Goal: Information Seeking & Learning: Learn about a topic

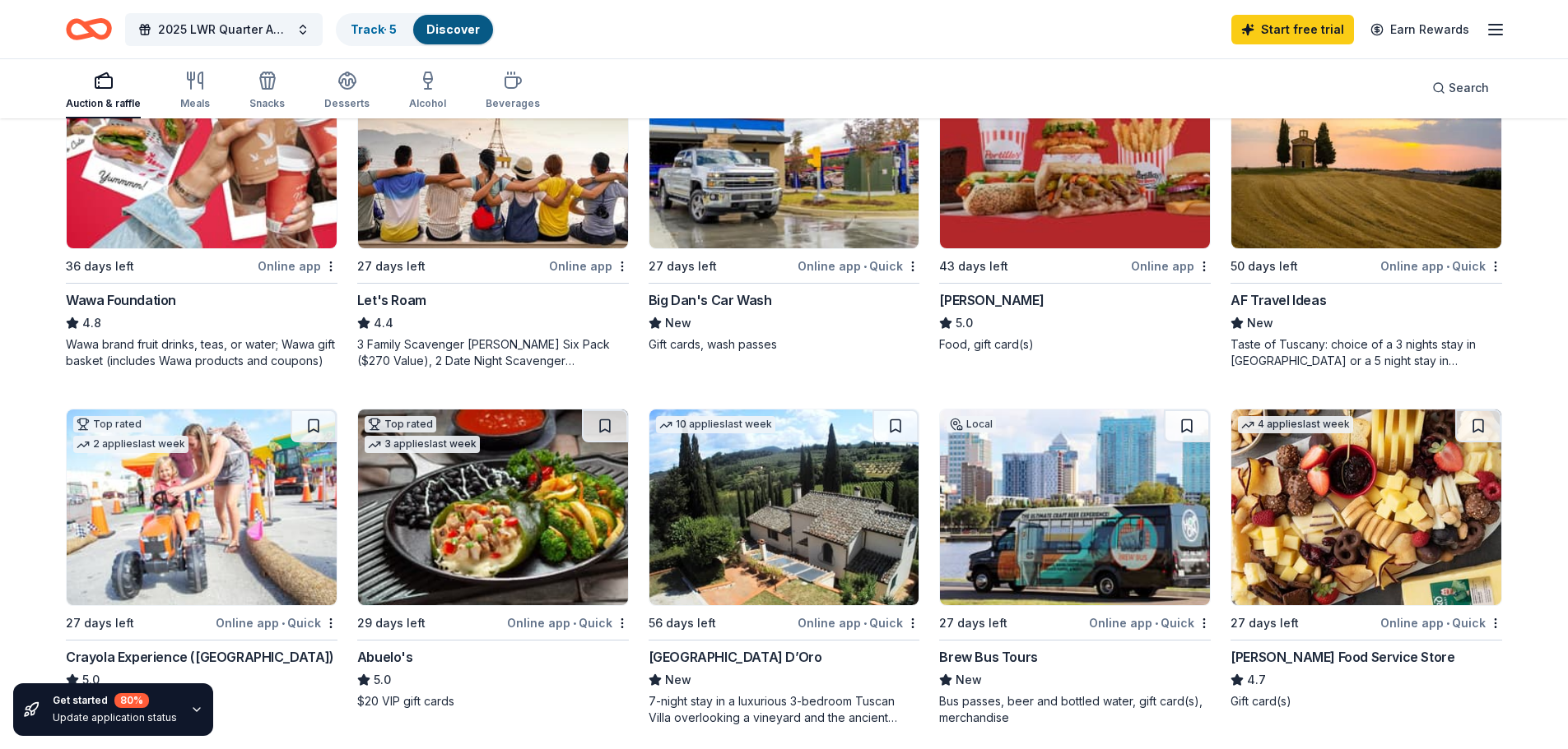
scroll to position [987, 0]
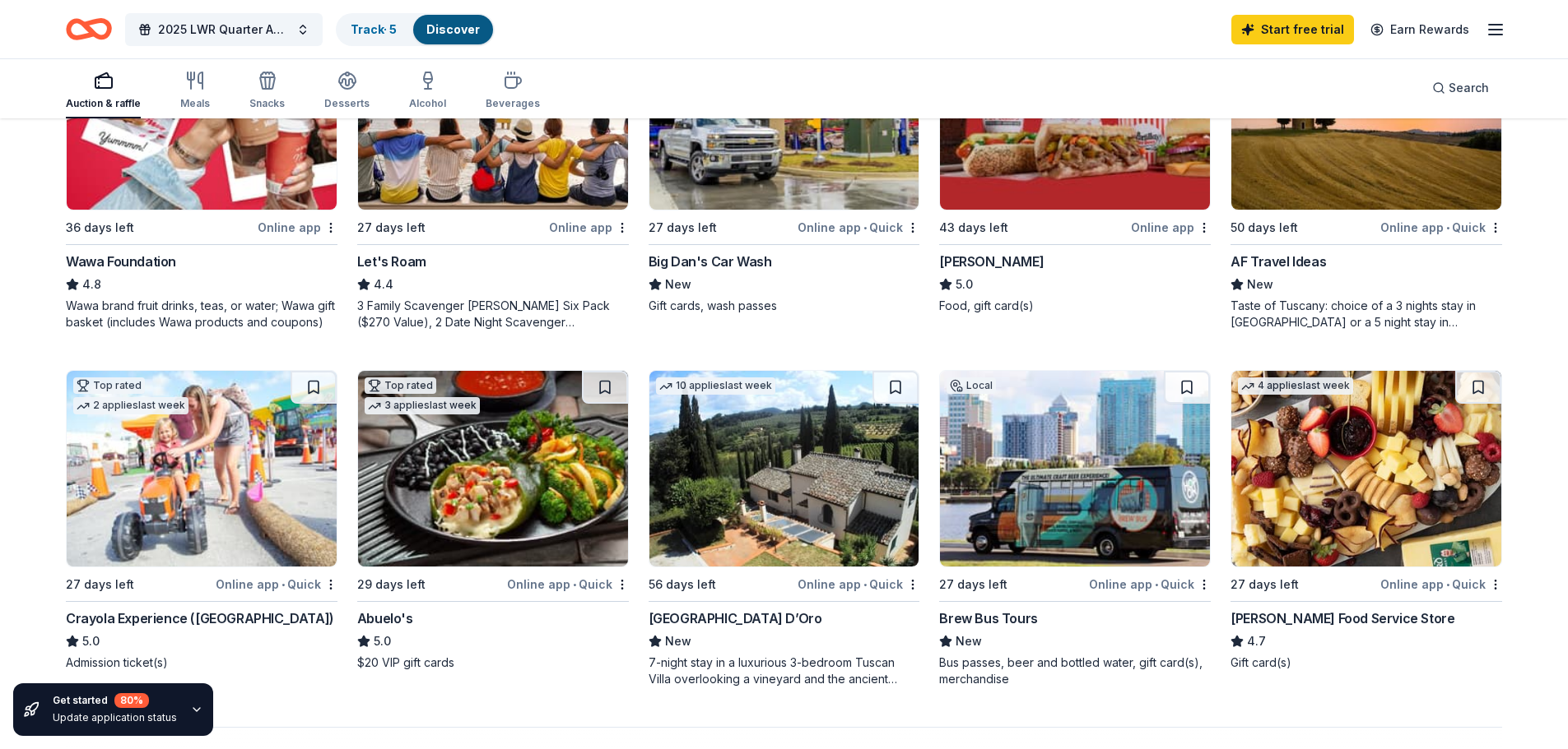
click at [1313, 618] on div "[PERSON_NAME] Food Service Store" at bounding box center [1341, 618] width 224 height 20
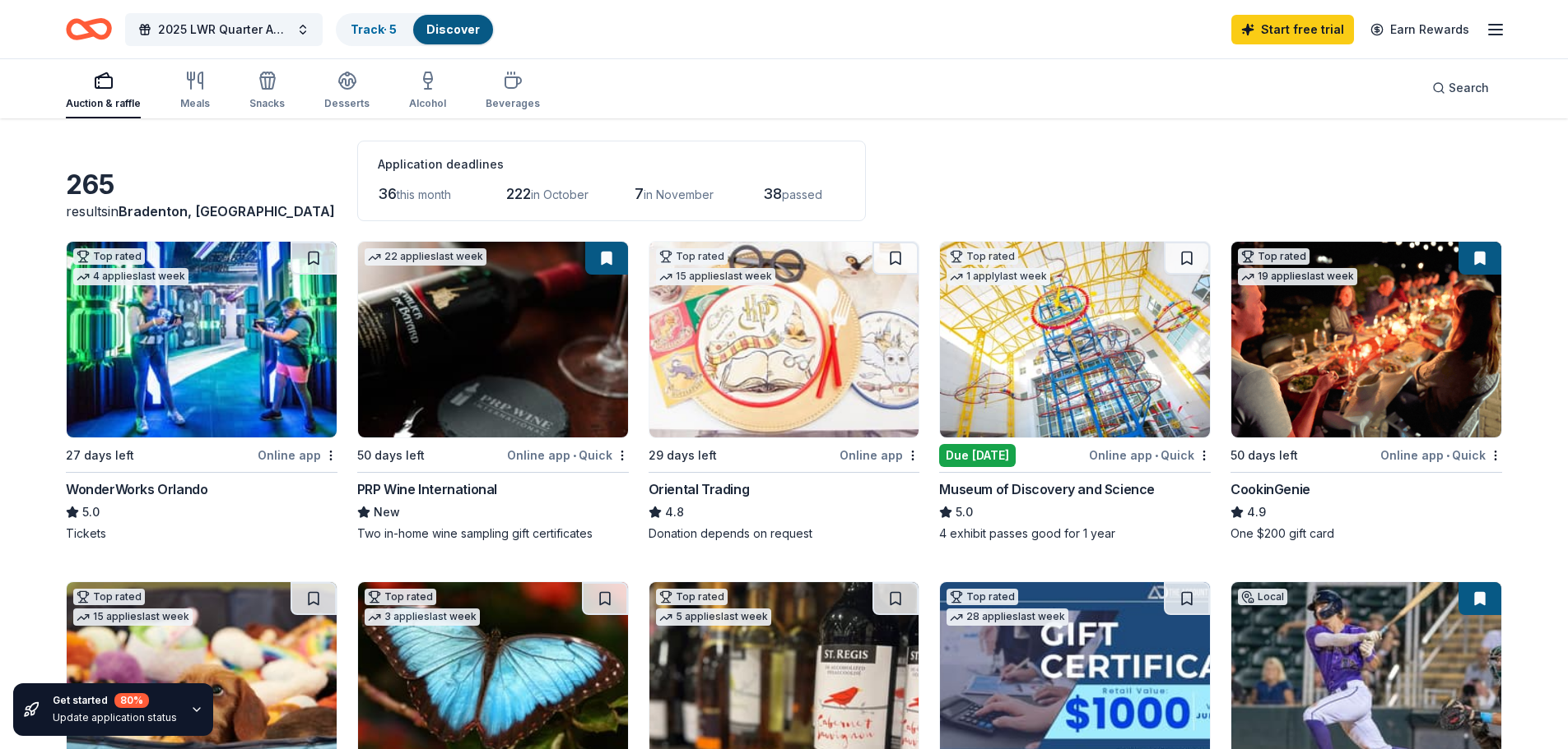
scroll to position [0, 0]
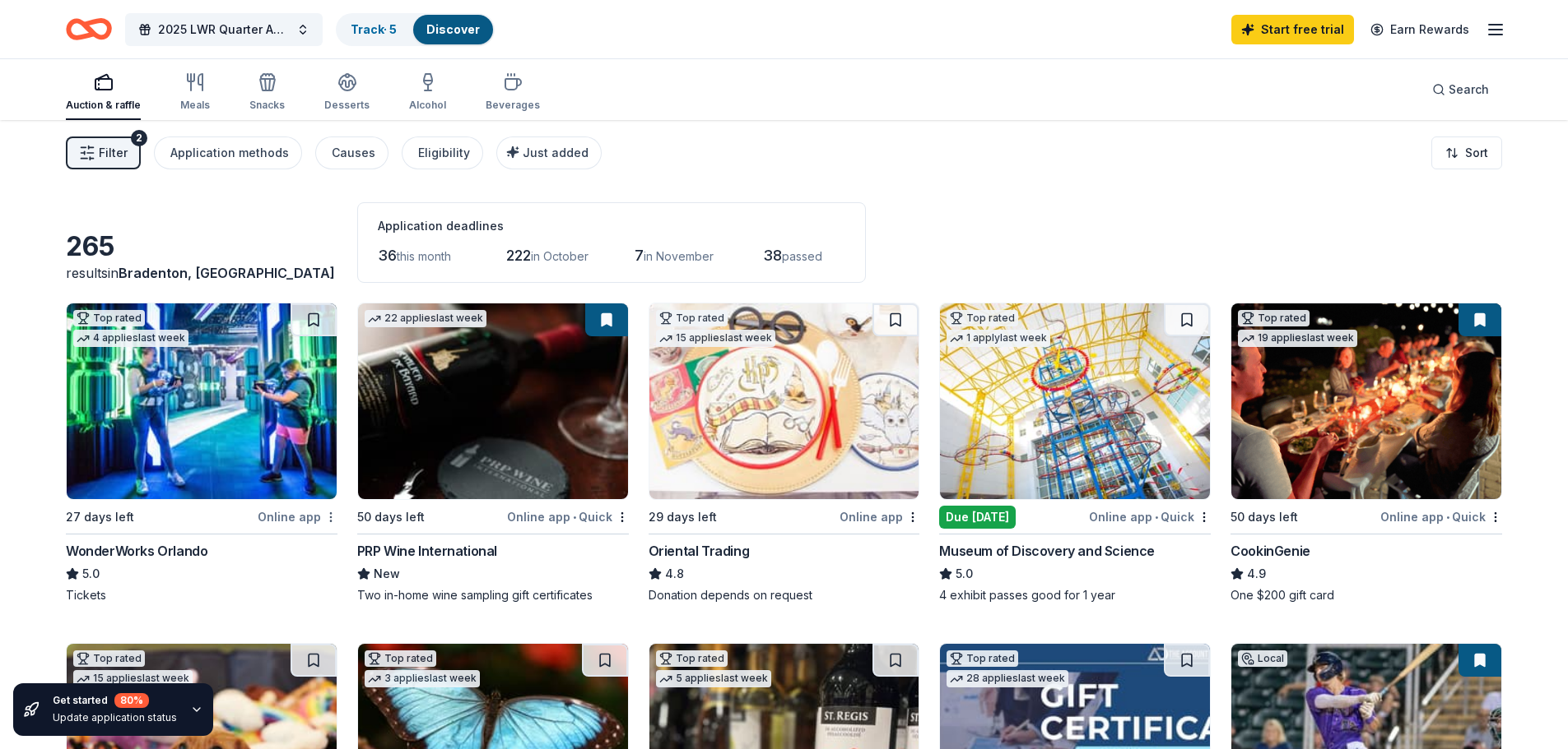
click at [326, 520] on html "2025 LWR Quarter Auction Track · 5 Discover Start free trial Earn Rewards Aucti…" at bounding box center [784, 374] width 1568 height 749
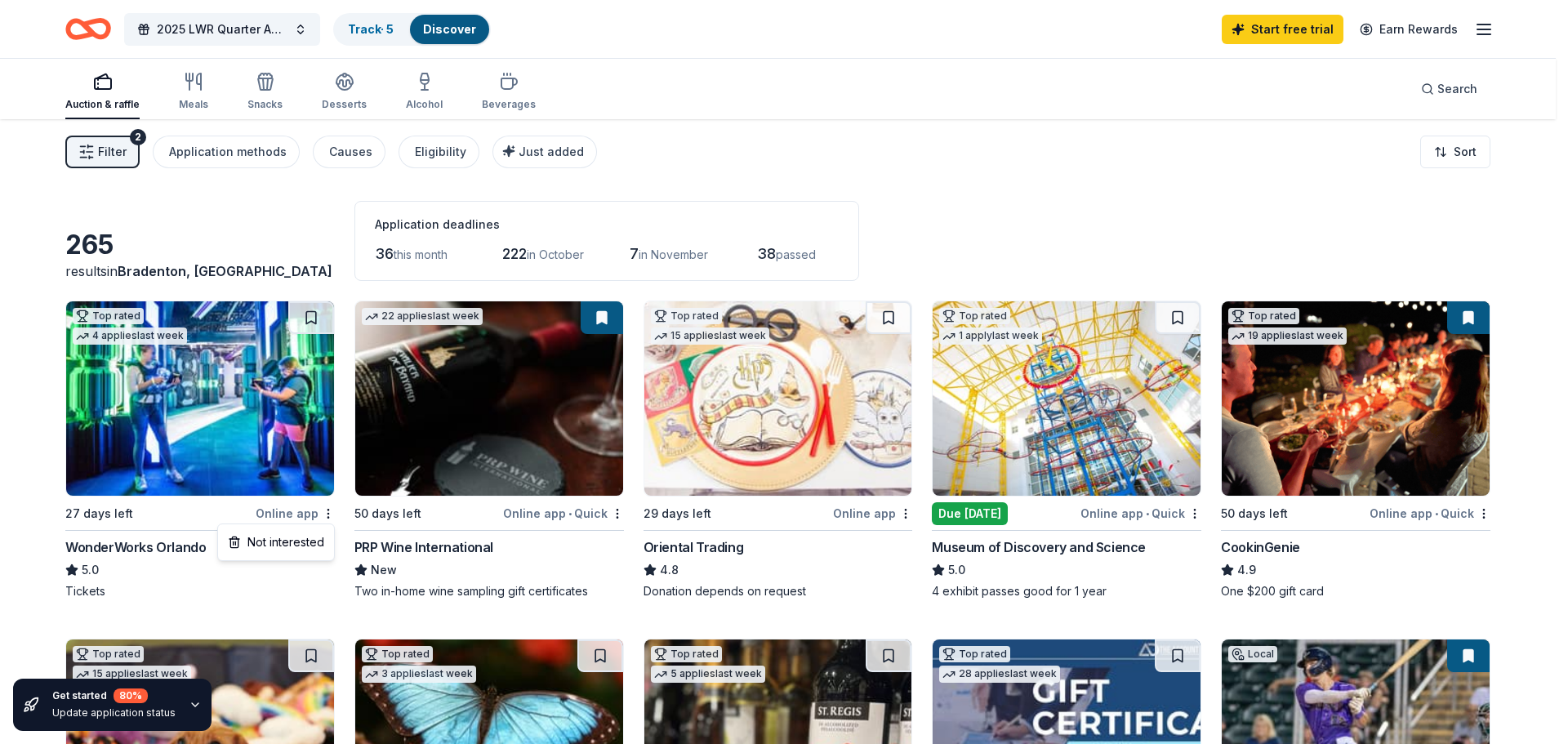
click at [595, 565] on html "2025 LWR Quarter Auction Track · 5 Discover Start free trial Earn Rewards Aucti…" at bounding box center [784, 372] width 1568 height 744
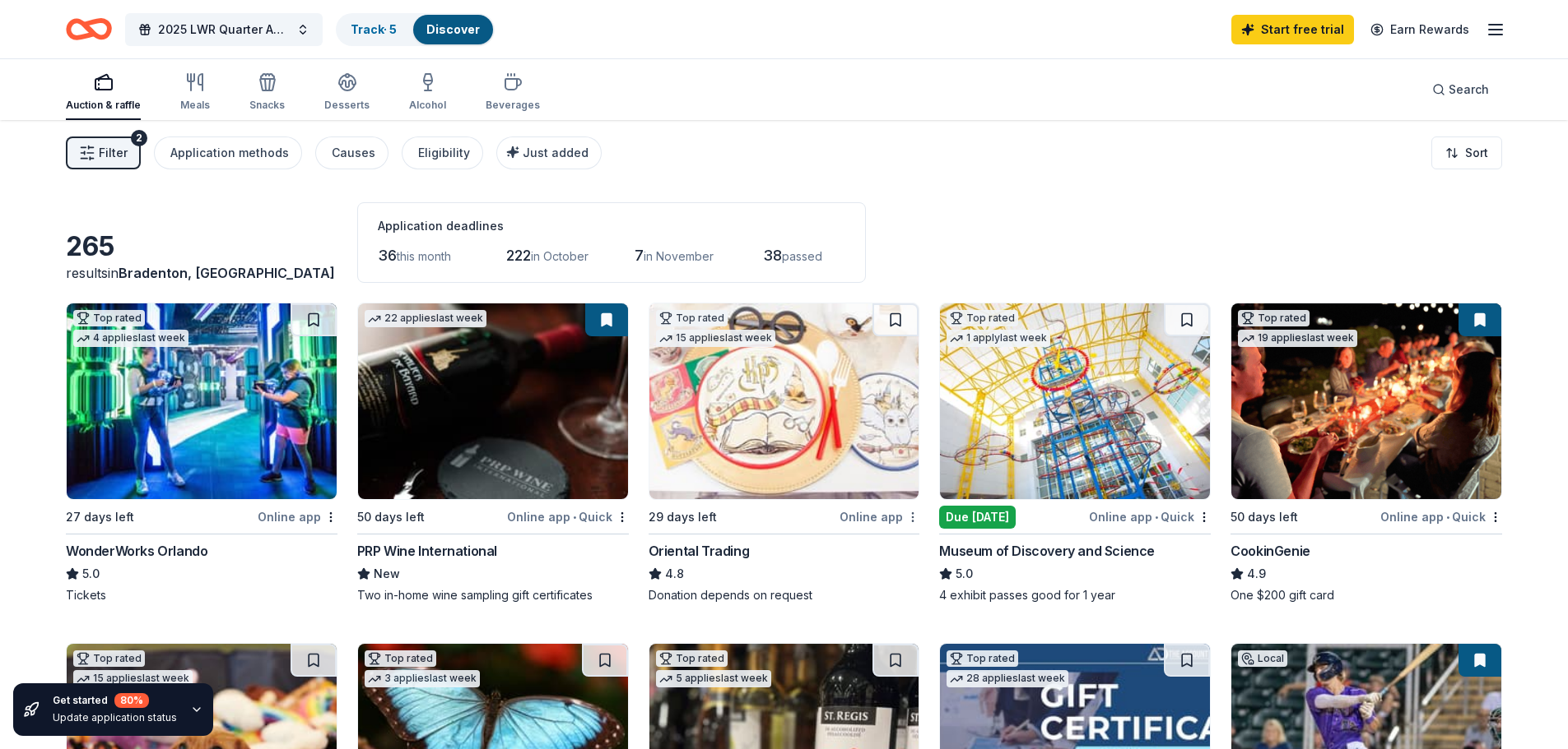
click at [913, 513] on html "2025 LWR Quarter Auction Track · 5 Discover Start free trial Earn Rewards Aucti…" at bounding box center [784, 374] width 1568 height 749
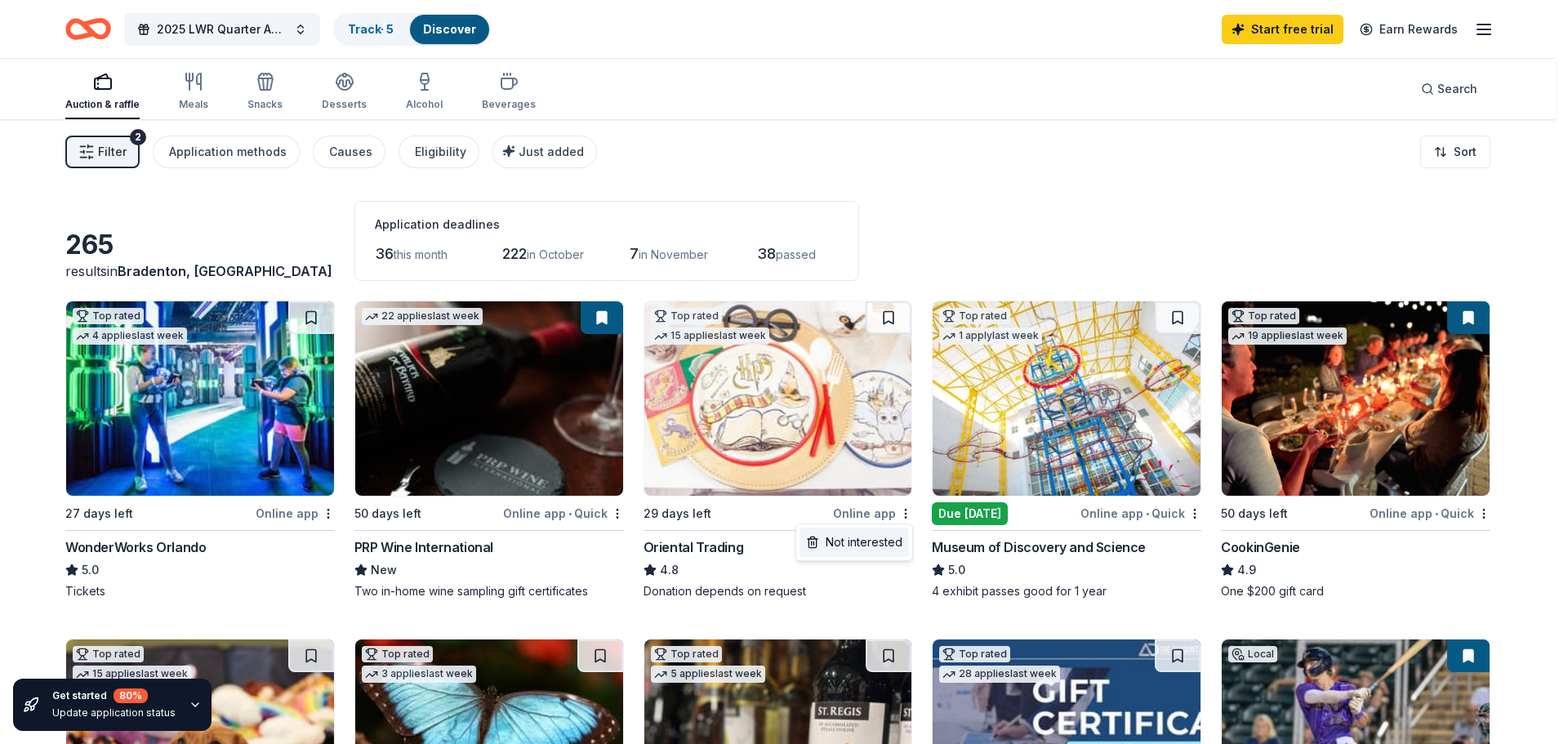
click at [870, 548] on div "Not interested" at bounding box center [854, 543] width 110 height 30
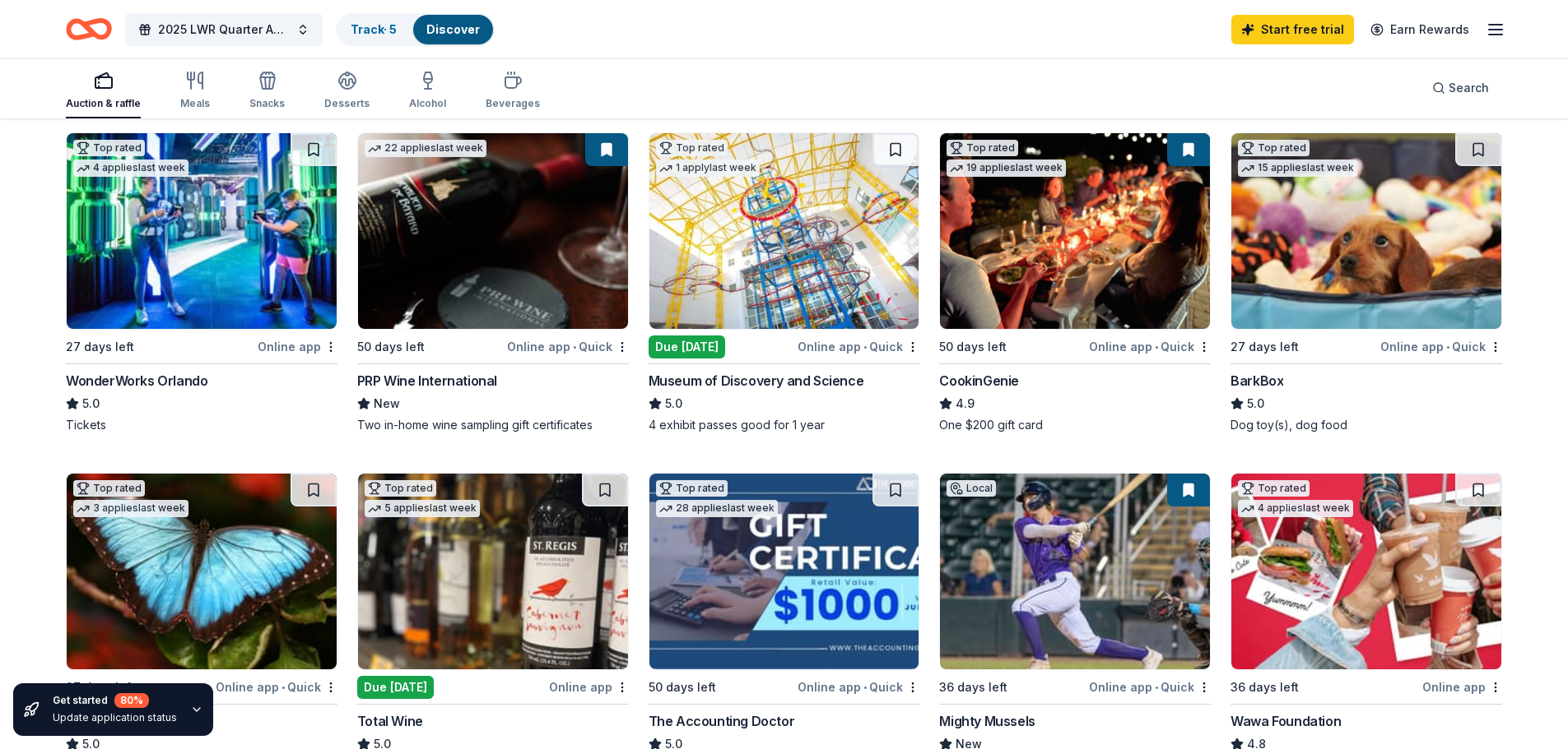
scroll to position [247, 0]
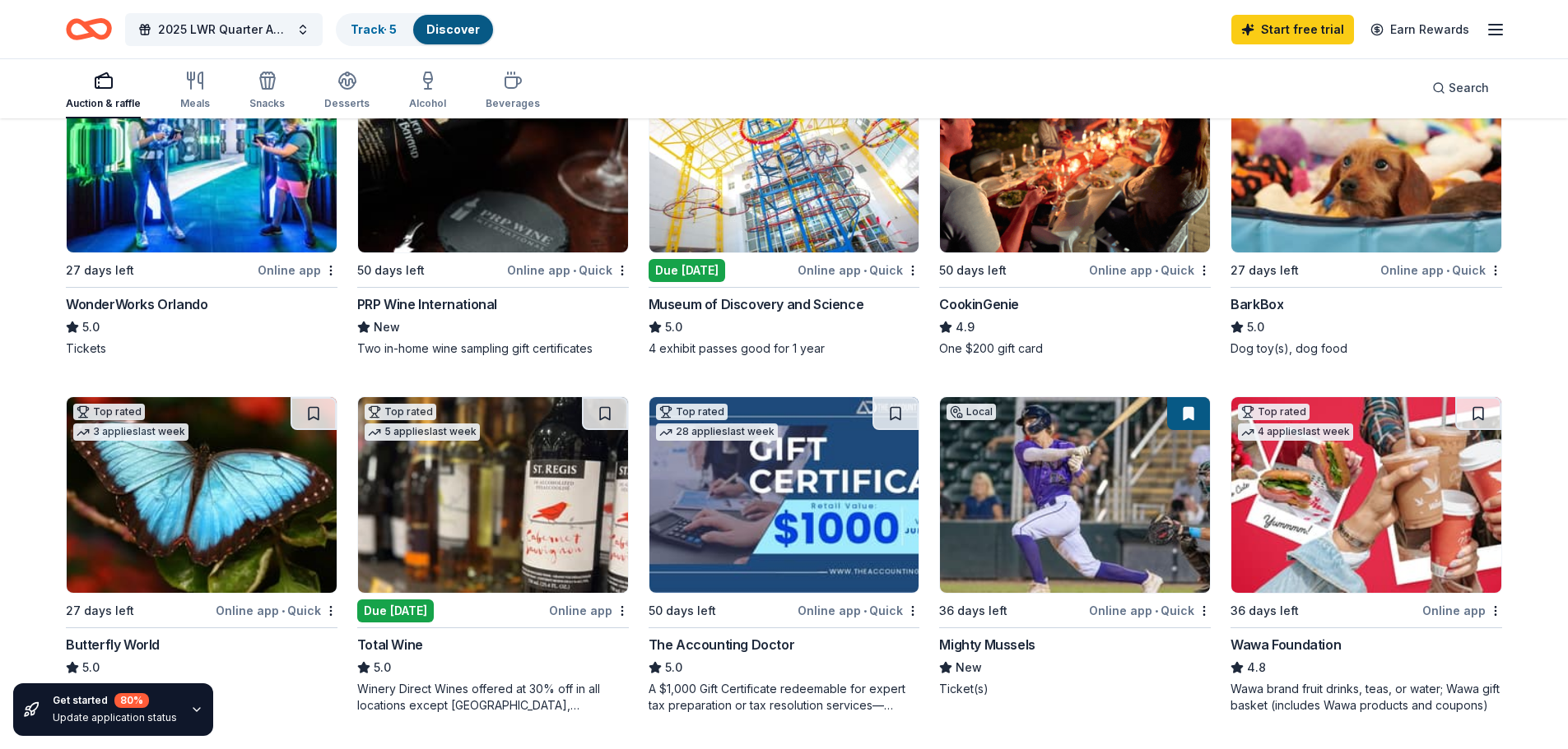
click at [914, 603] on div "Online app • Quick" at bounding box center [858, 610] width 122 height 21
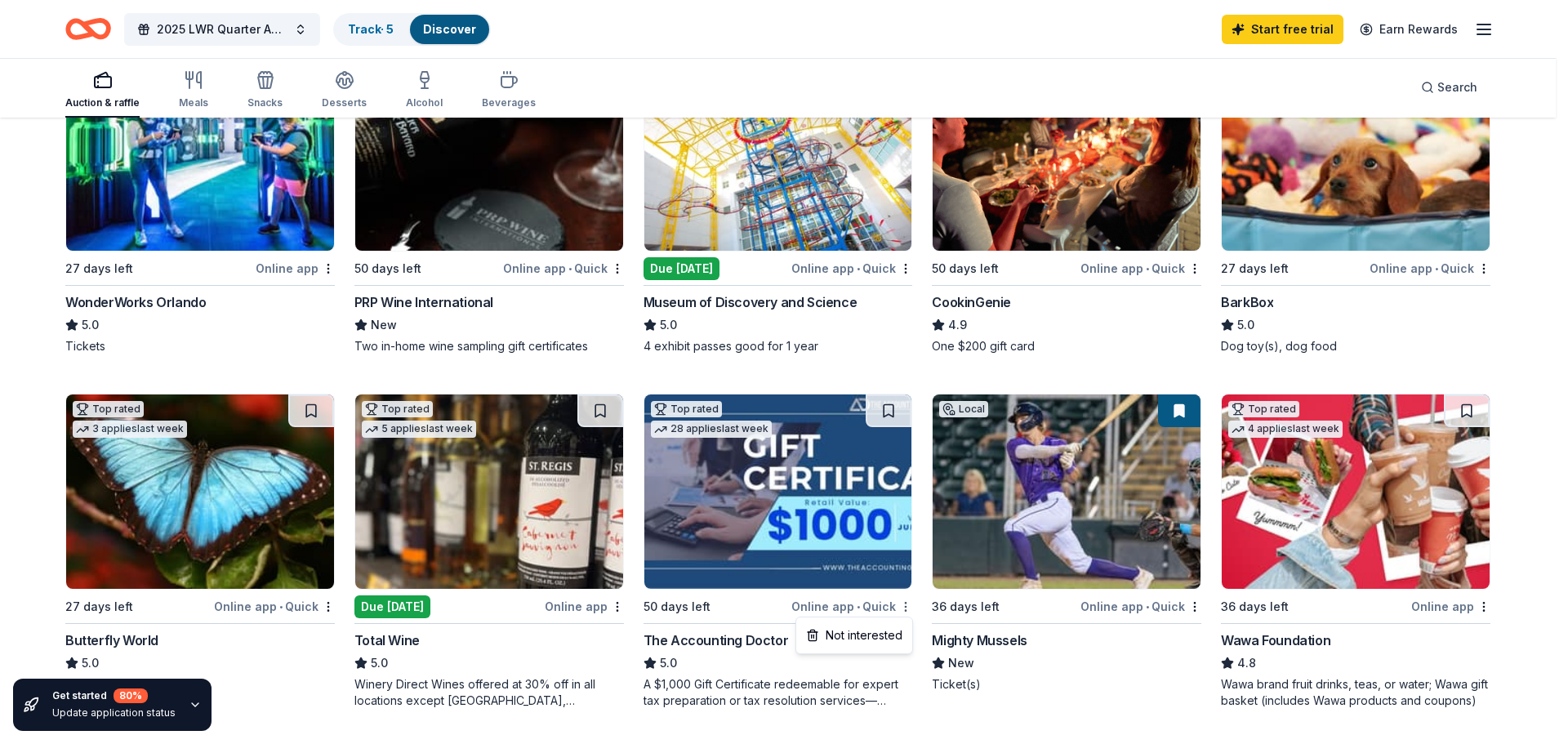
click at [904, 499] on html "2025 LWR Quarter Auction Track · 5 Discover Start free trial Earn Rewards Aucti…" at bounding box center [784, 126] width 1568 height 744
click at [882, 632] on div "Not interested" at bounding box center [854, 636] width 110 height 30
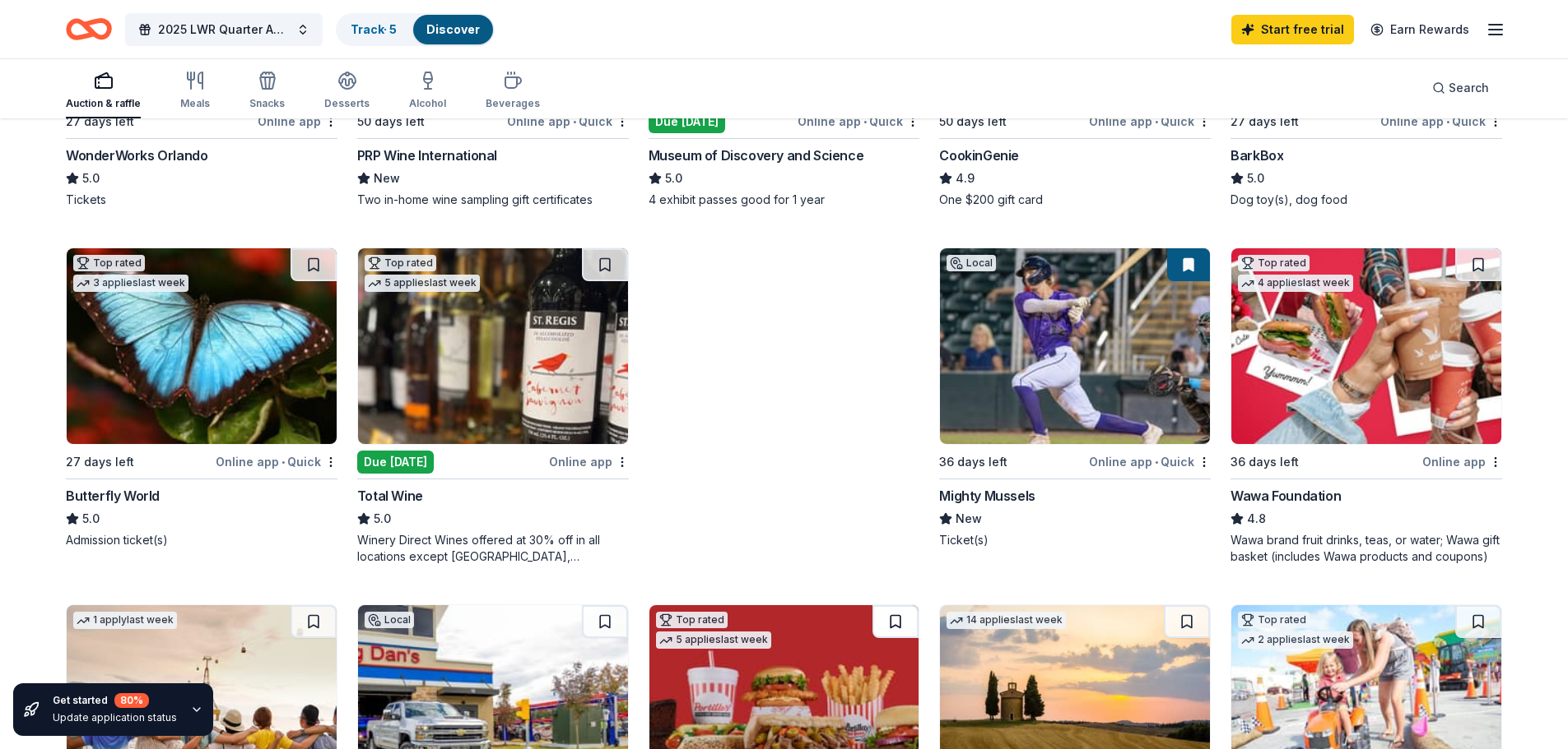
scroll to position [411, 0]
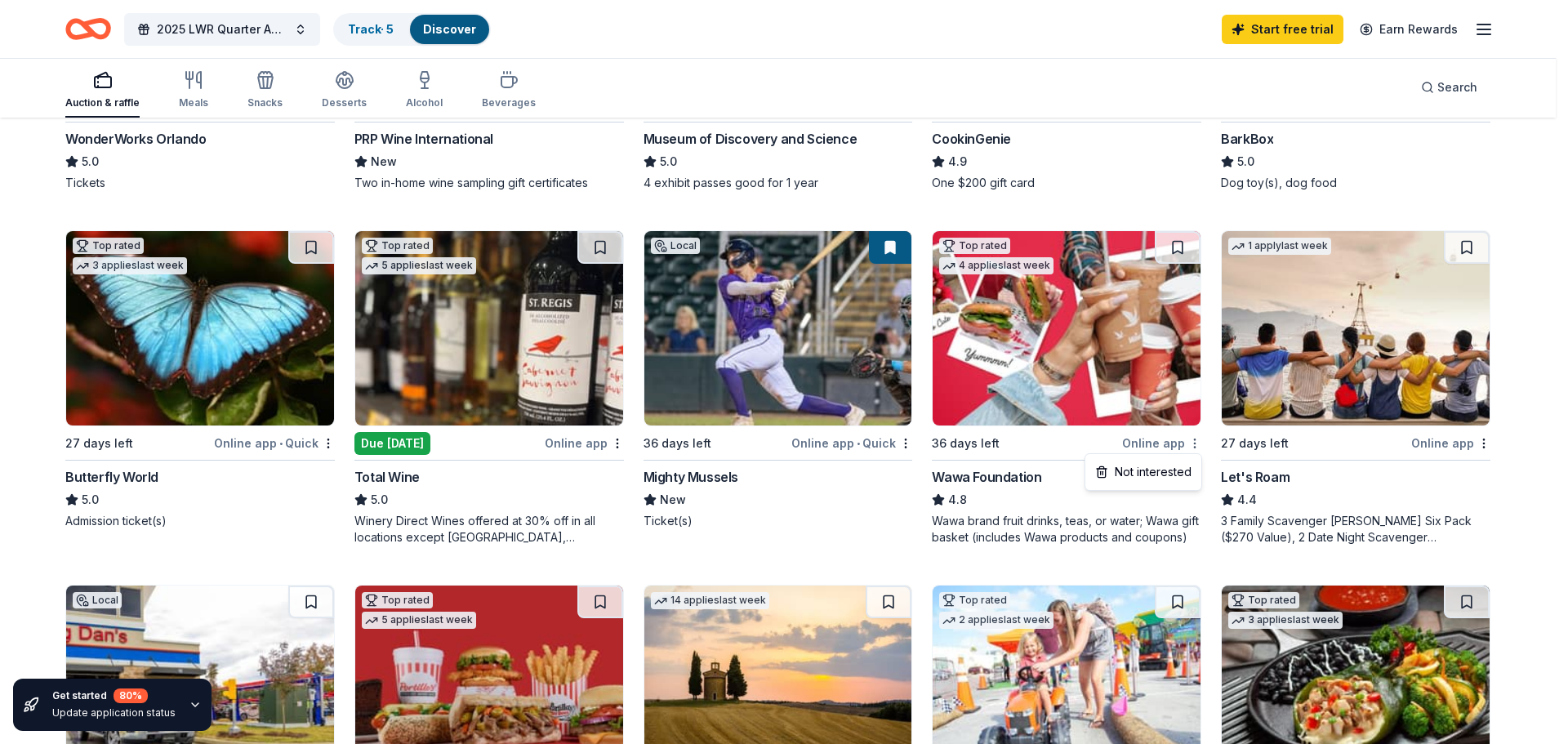
click at [1155, 474] on div "Not interested" at bounding box center [1143, 472] width 110 height 30
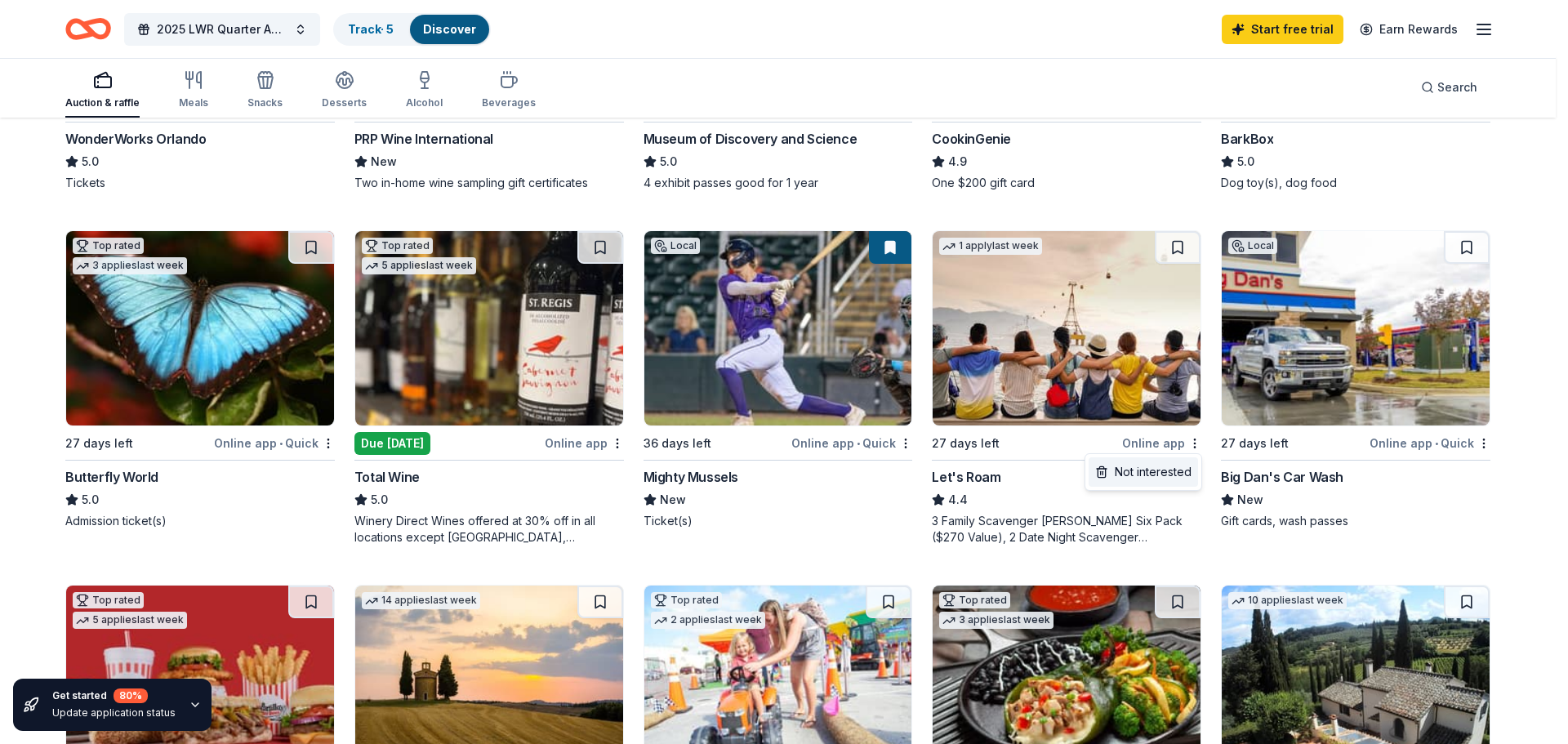
click at [1140, 470] on div "Not interested" at bounding box center [1143, 472] width 110 height 30
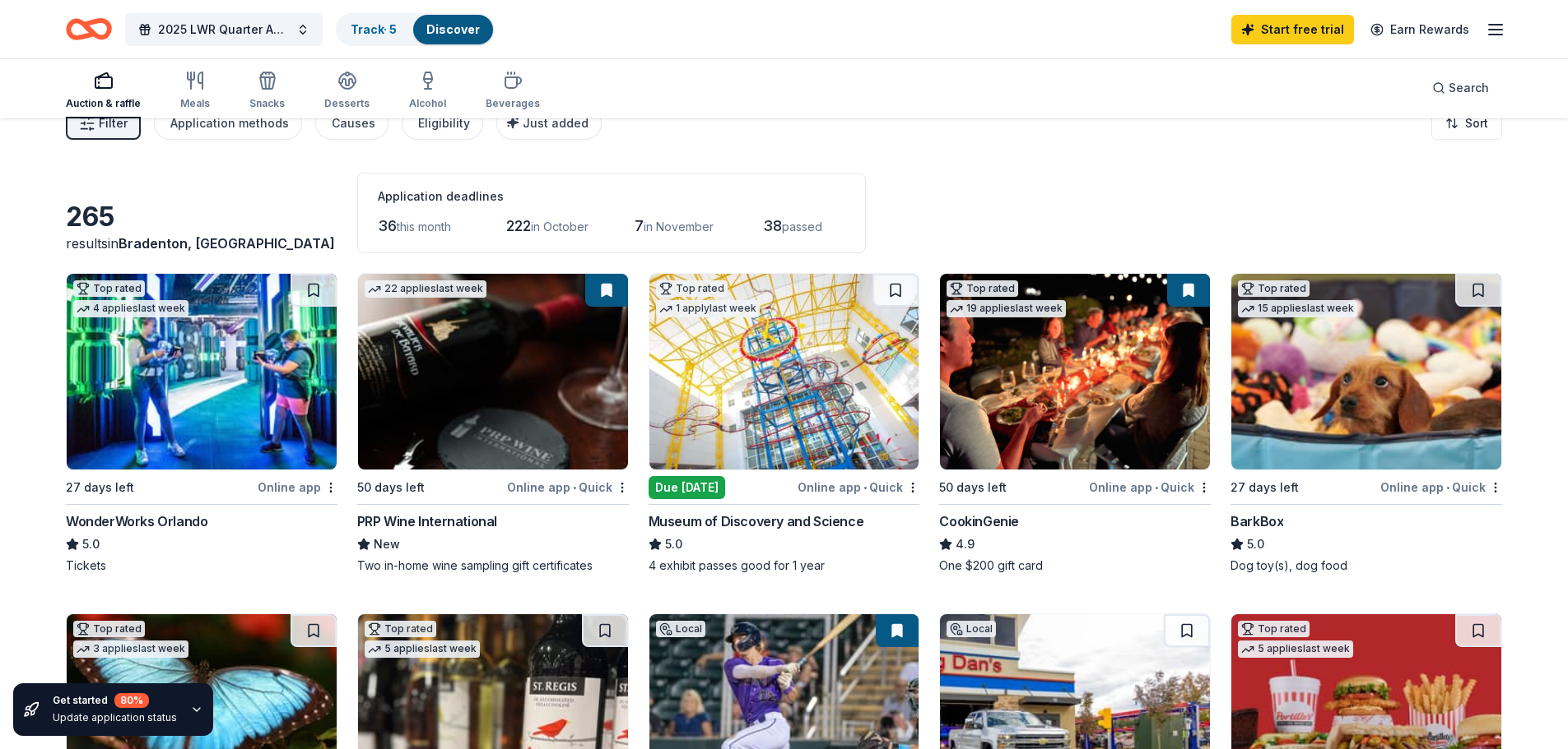
scroll to position [0, 0]
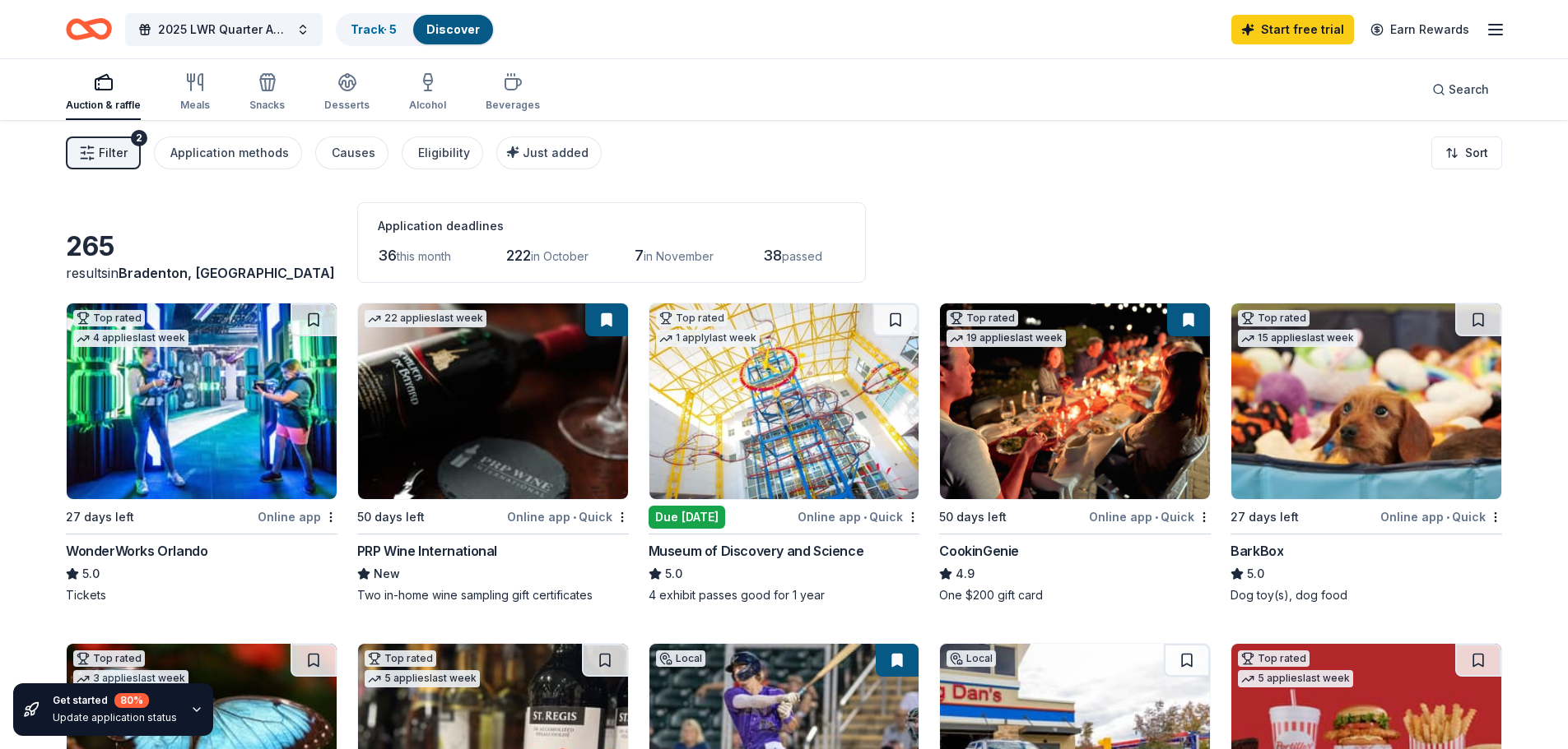
click at [808, 256] on span "passed" at bounding box center [802, 256] width 40 height 14
click at [342, 151] on div "Causes" at bounding box center [353, 153] width 44 height 20
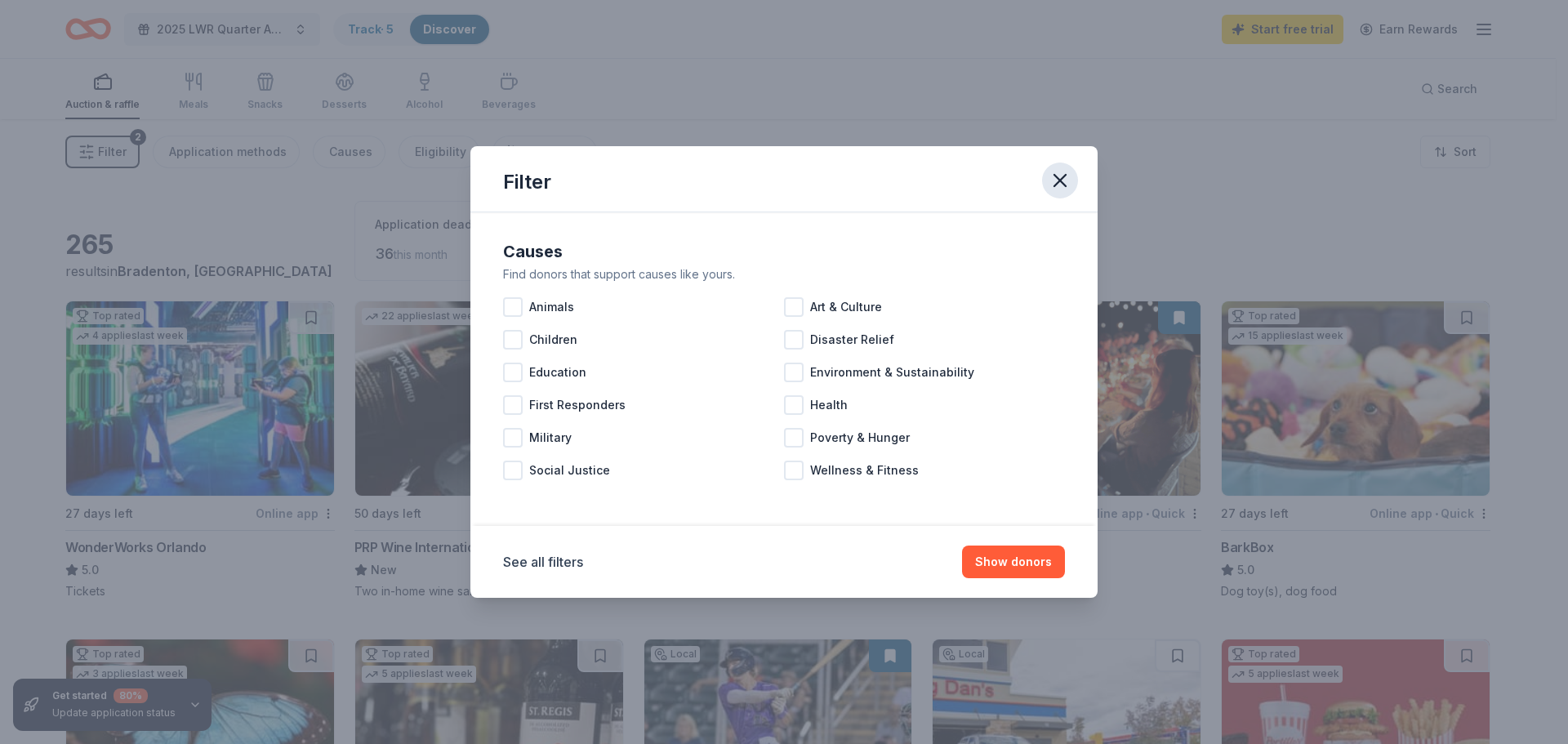
click at [1063, 176] on icon "button" at bounding box center [1060, 180] width 23 height 23
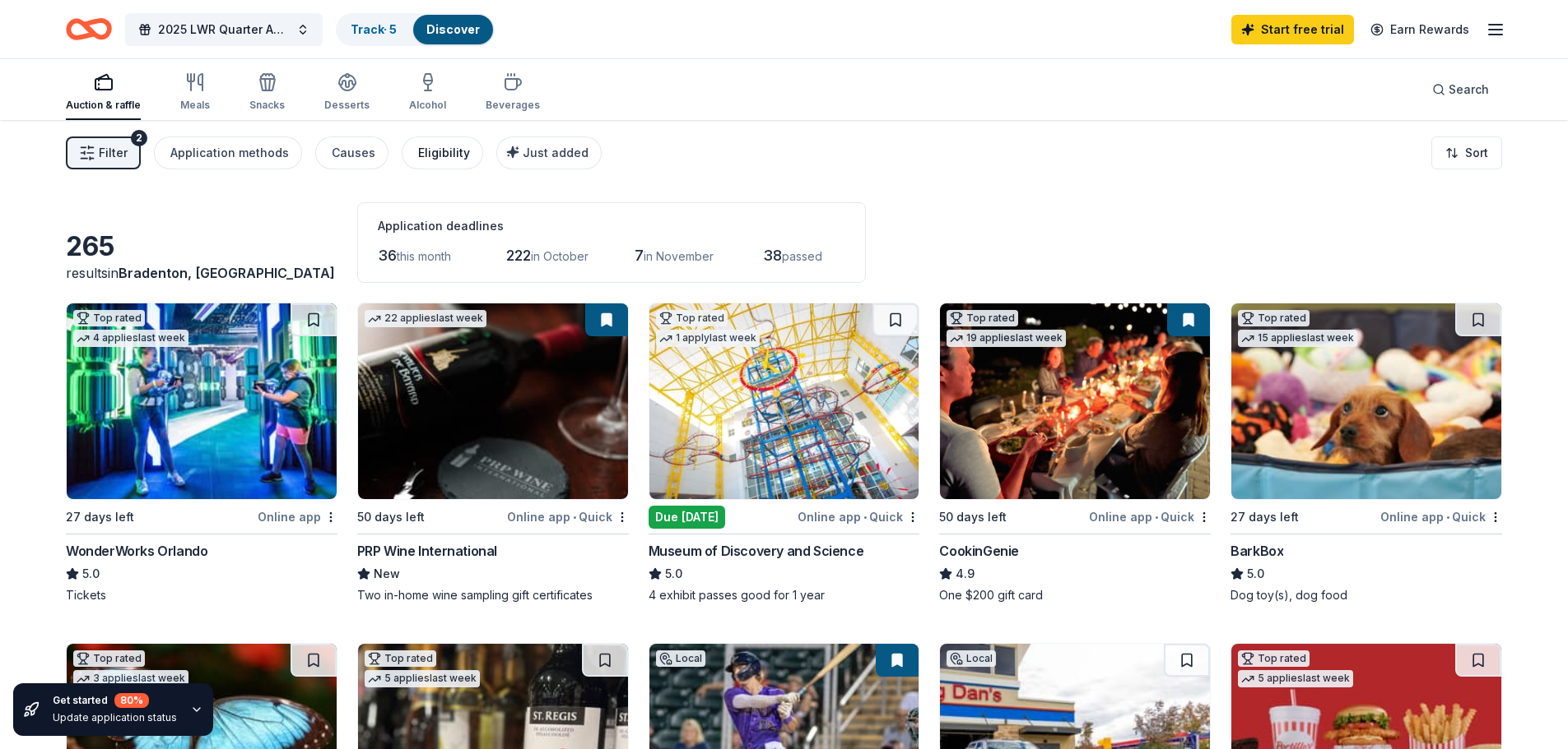
click at [451, 150] on div "Eligibility" at bounding box center [443, 153] width 52 height 20
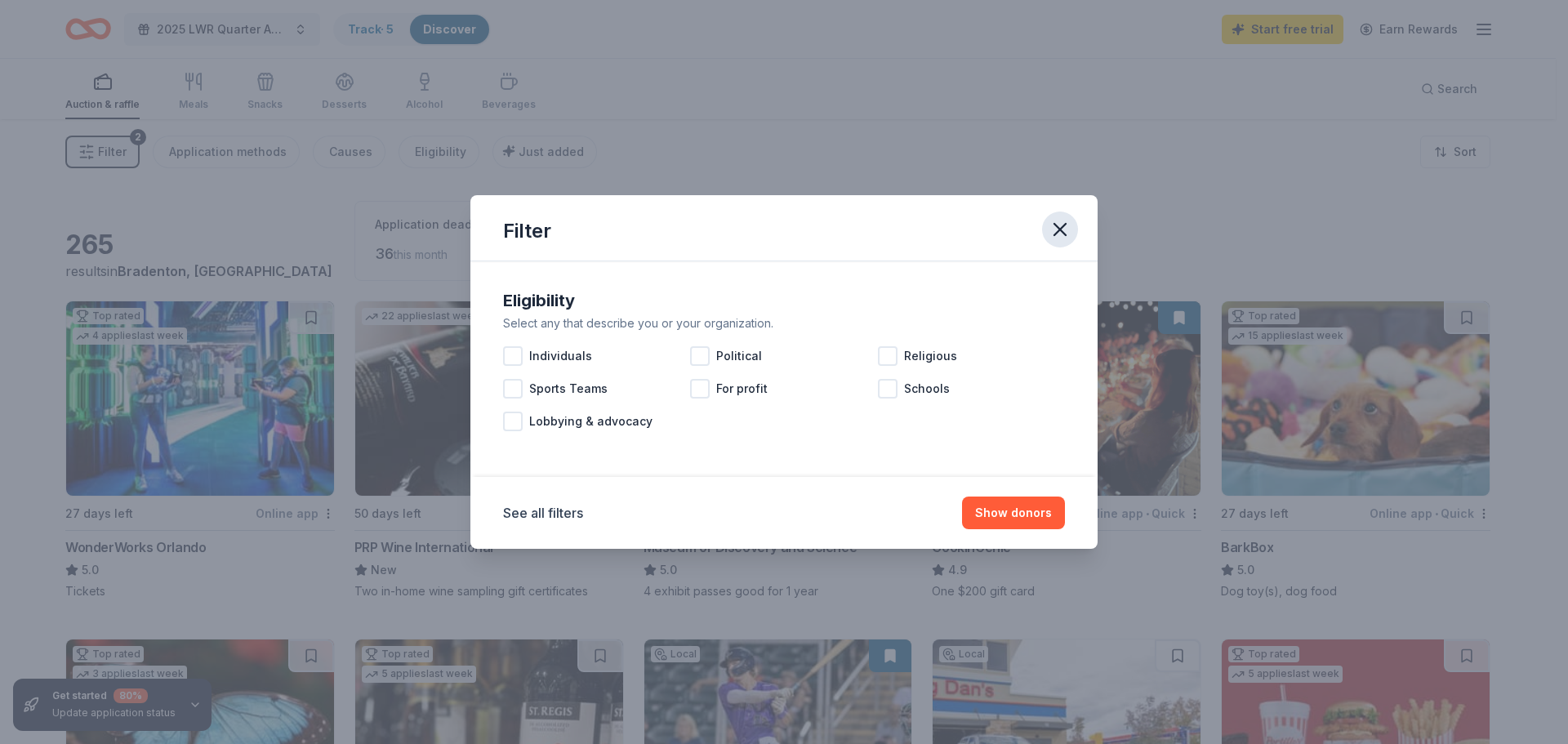
click at [1061, 227] on icon "button" at bounding box center [1060, 230] width 11 height 11
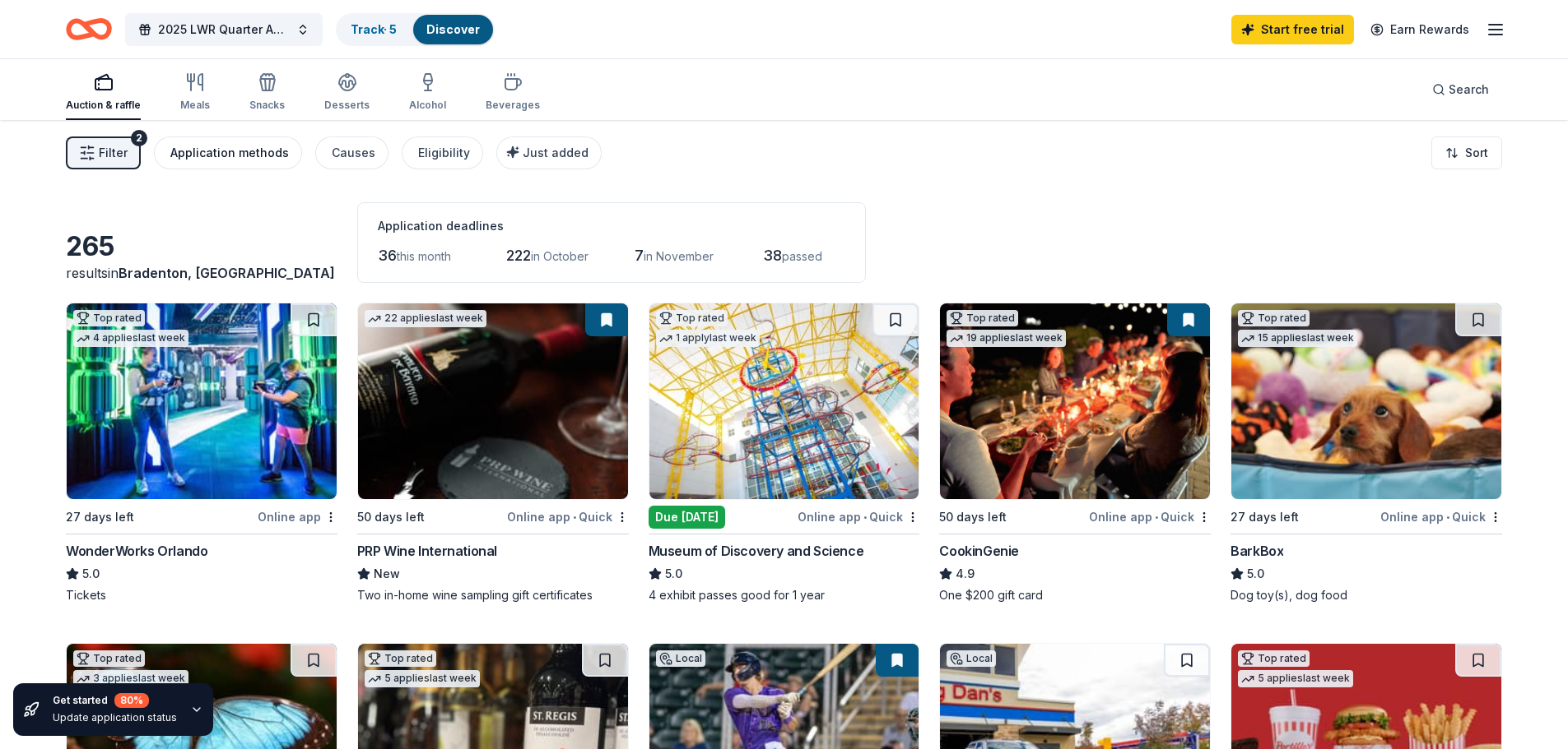
click at [223, 149] on div "Application methods" at bounding box center [229, 153] width 119 height 20
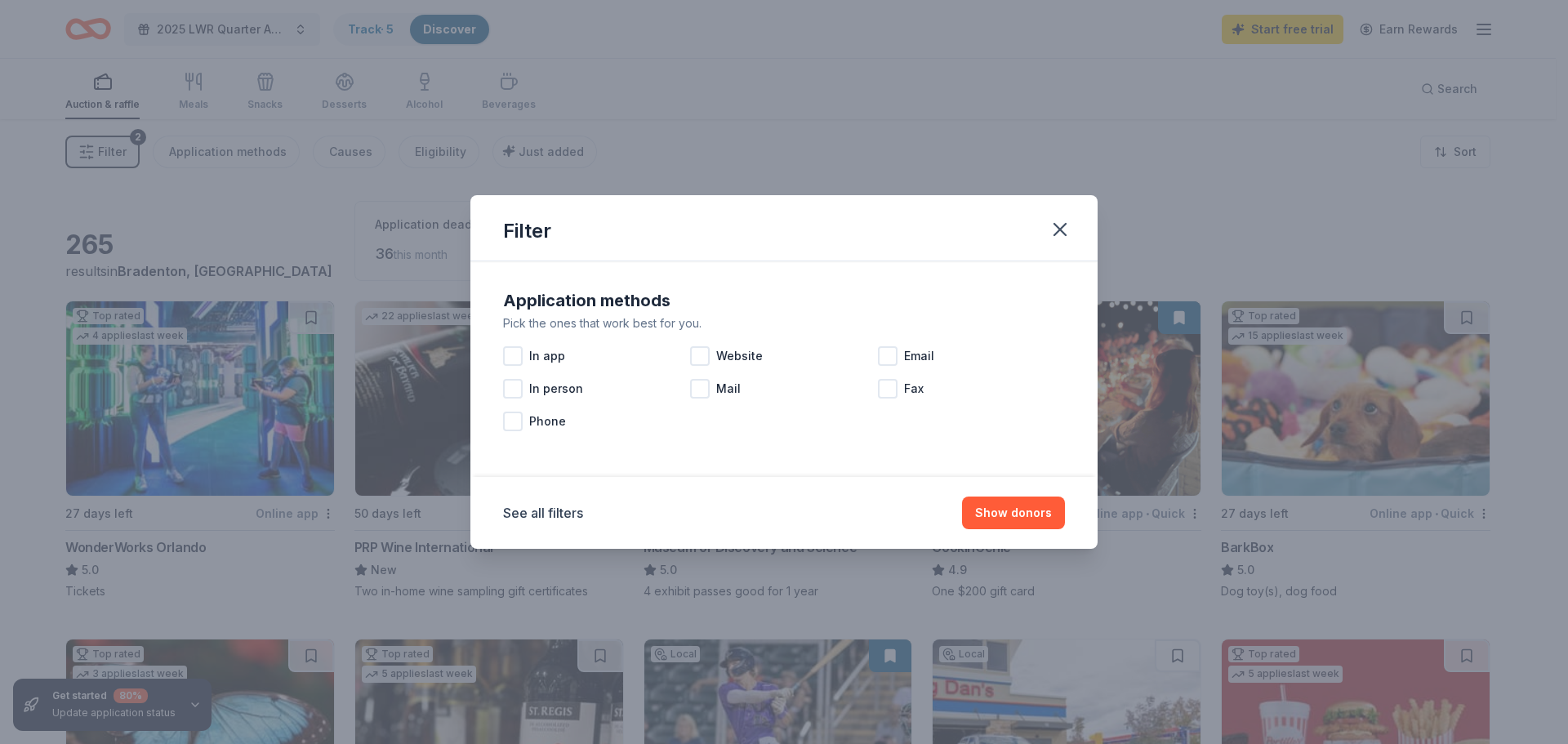
click at [1045, 217] on div "Filter" at bounding box center [784, 228] width 627 height 66
click at [1063, 225] on icon "button" at bounding box center [1060, 230] width 11 height 11
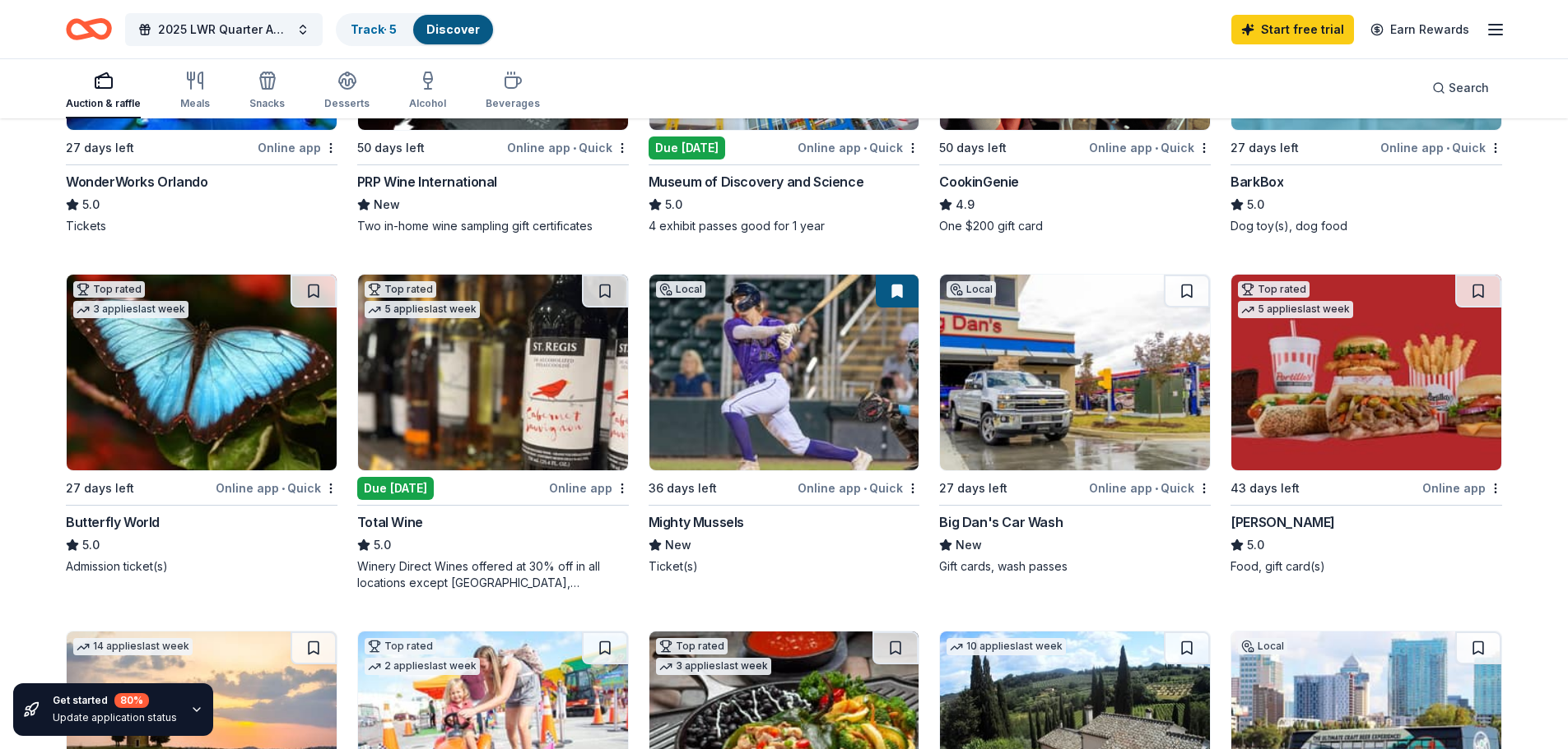
scroll to position [82, 0]
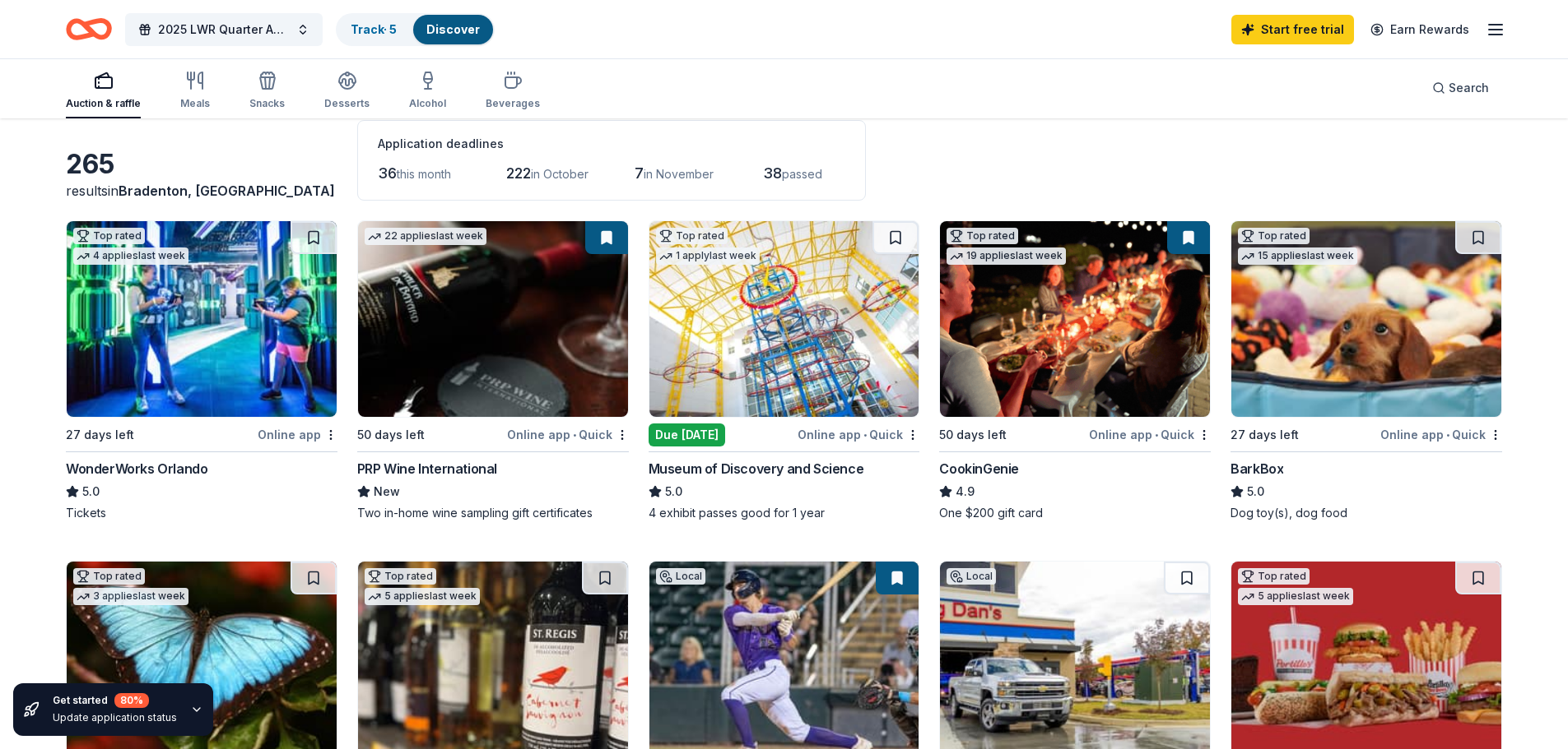
click at [1501, 35] on line "button" at bounding box center [1495, 35] width 13 height 0
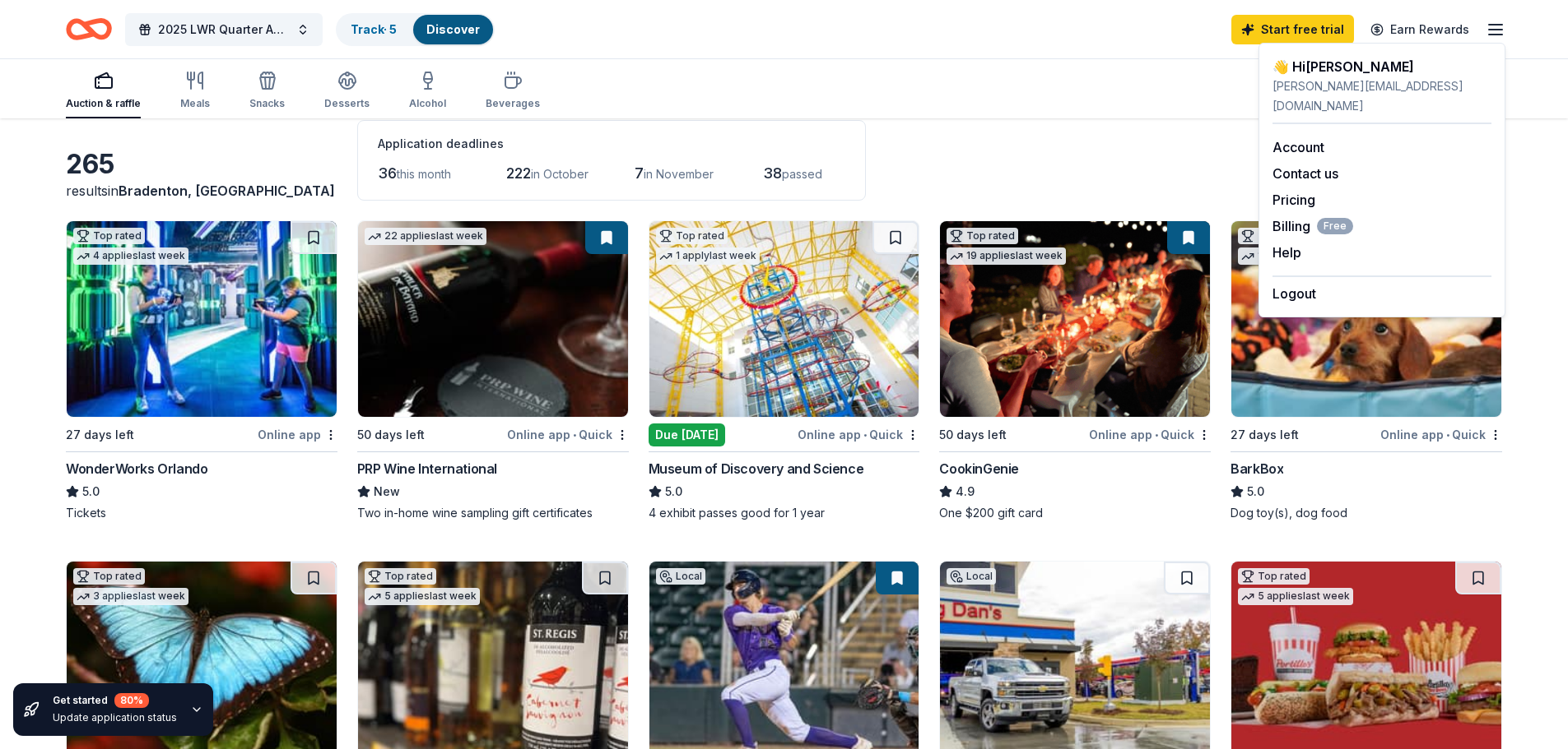
click at [1501, 35] on line "button" at bounding box center [1495, 35] width 13 height 0
